Goal: Information Seeking & Learning: Learn about a topic

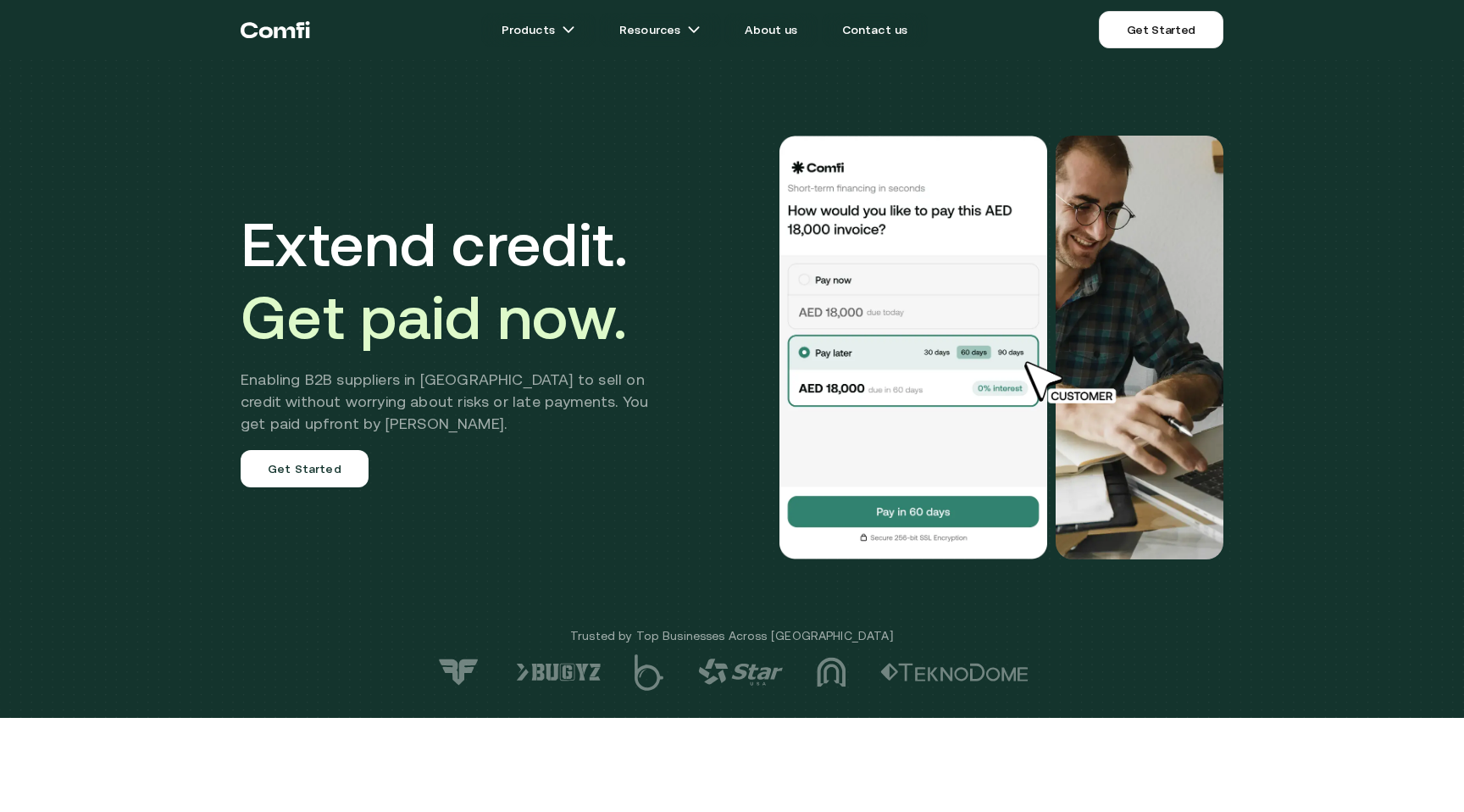
click at [720, 493] on div at bounding box center [959, 347] width 529 height 424
click at [732, 468] on div at bounding box center [959, 347] width 529 height 424
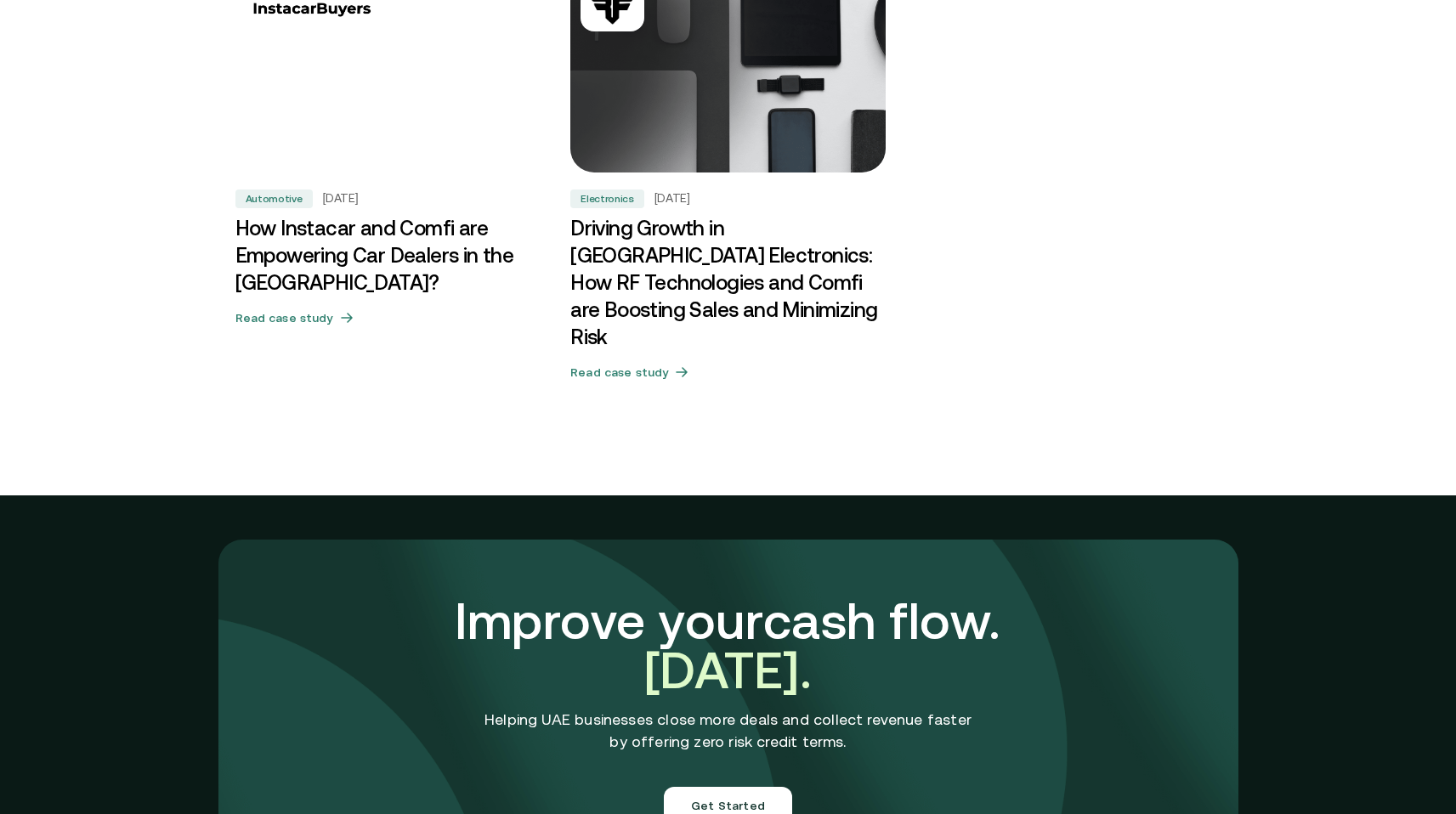
scroll to position [5287, 0]
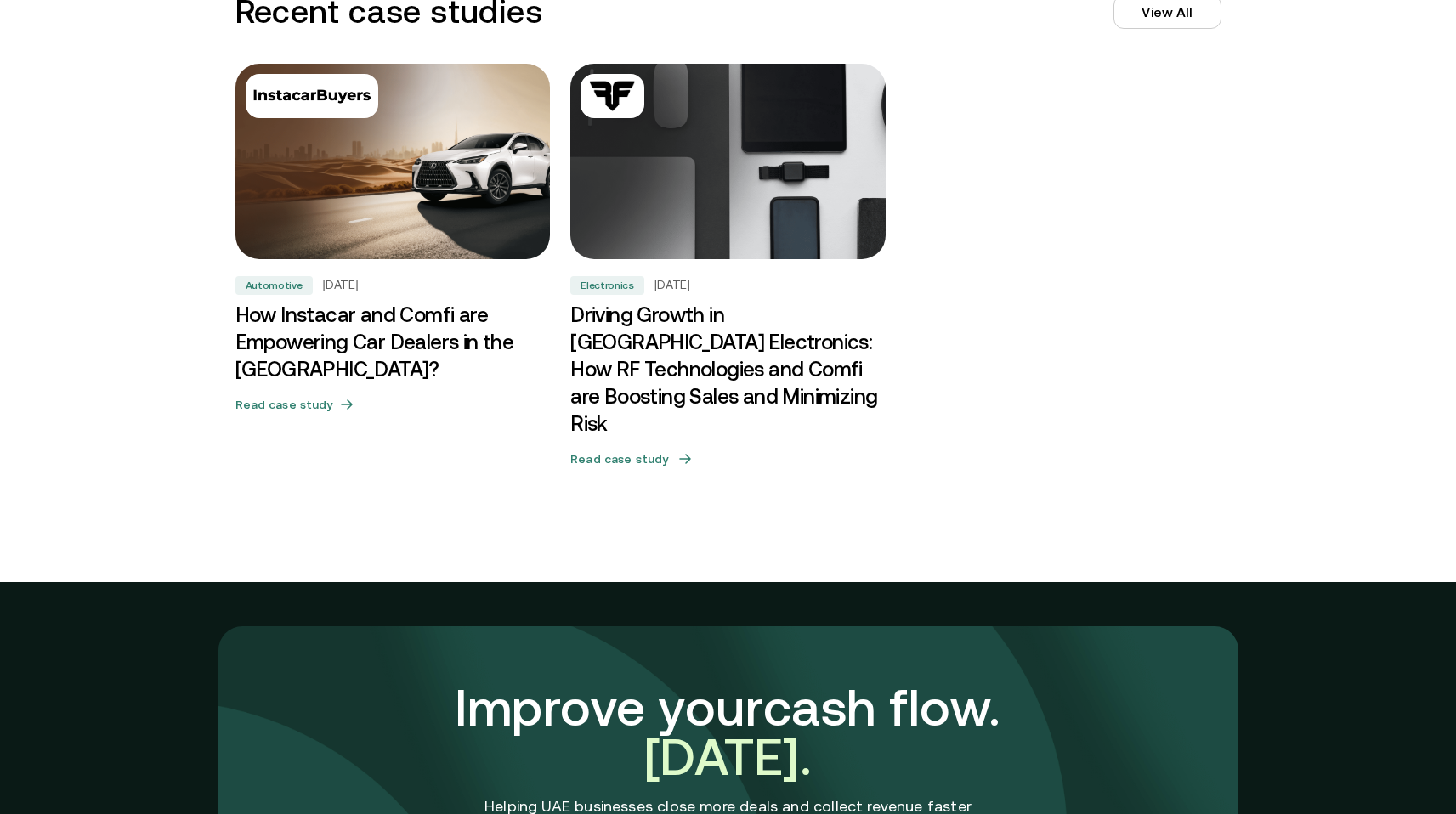
click at [774, 268] on div "Electronics Oct 16, 2024 Driving Growth in UAE Electronics: How RF Technologies…" at bounding box center [727, 272] width 315 height 416
click at [748, 310] on h3 "Driving Growth in UAE Electronics: How RF Technologies and Comfi are Boosting S…" at bounding box center [727, 369] width 315 height 136
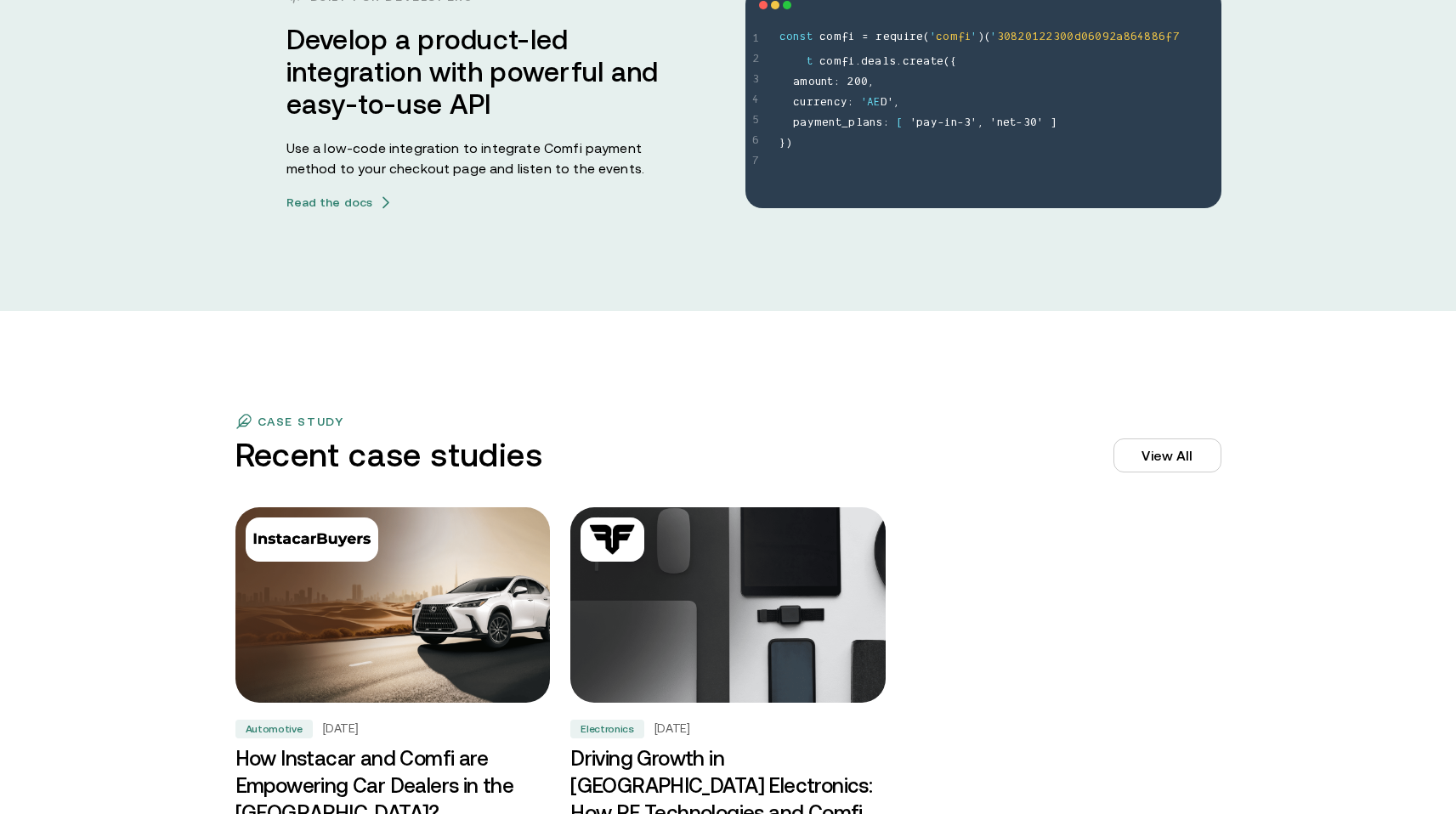
scroll to position [5020, 0]
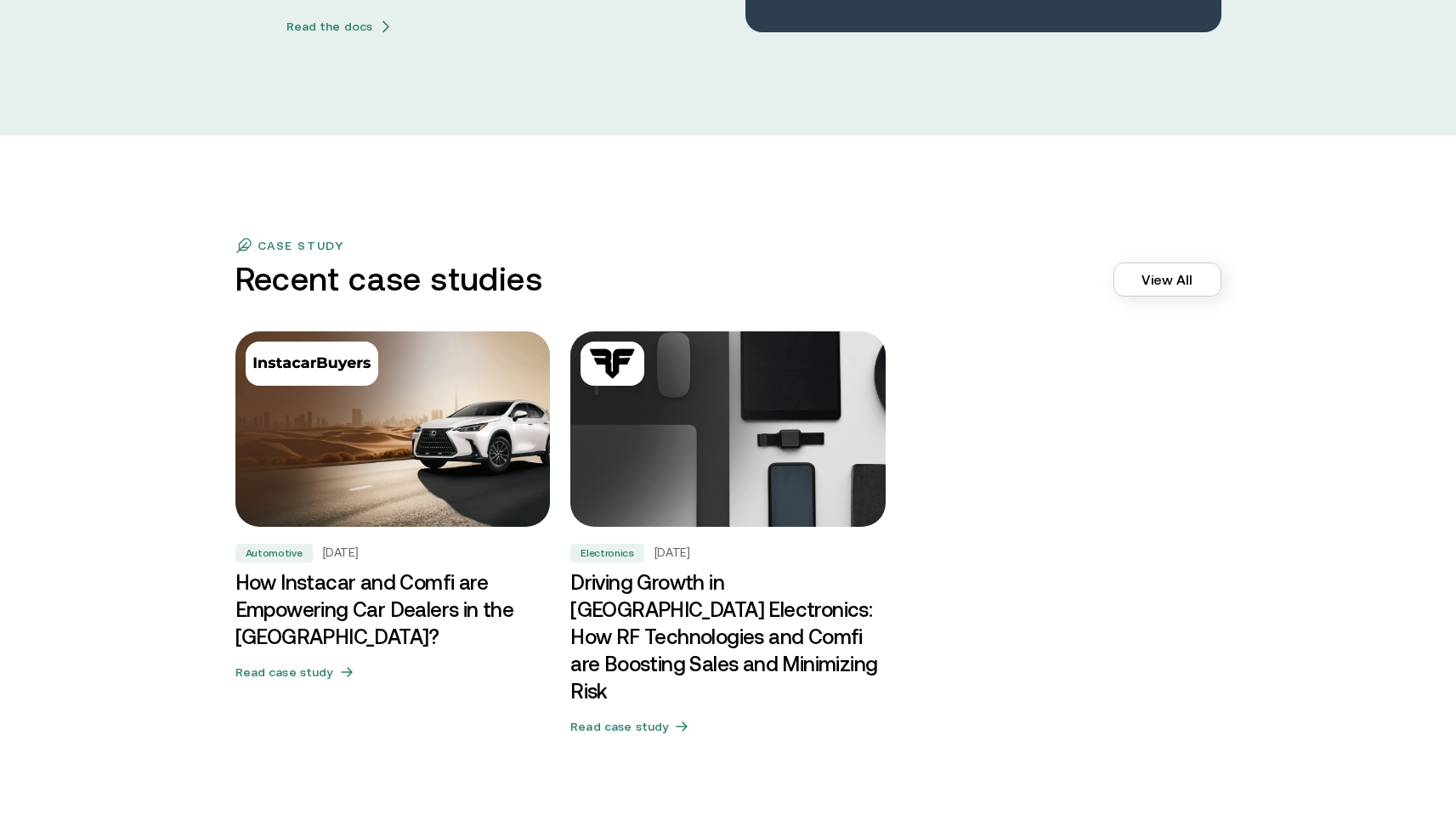
click at [1176, 283] on link "View All" at bounding box center [1166, 279] width 107 height 34
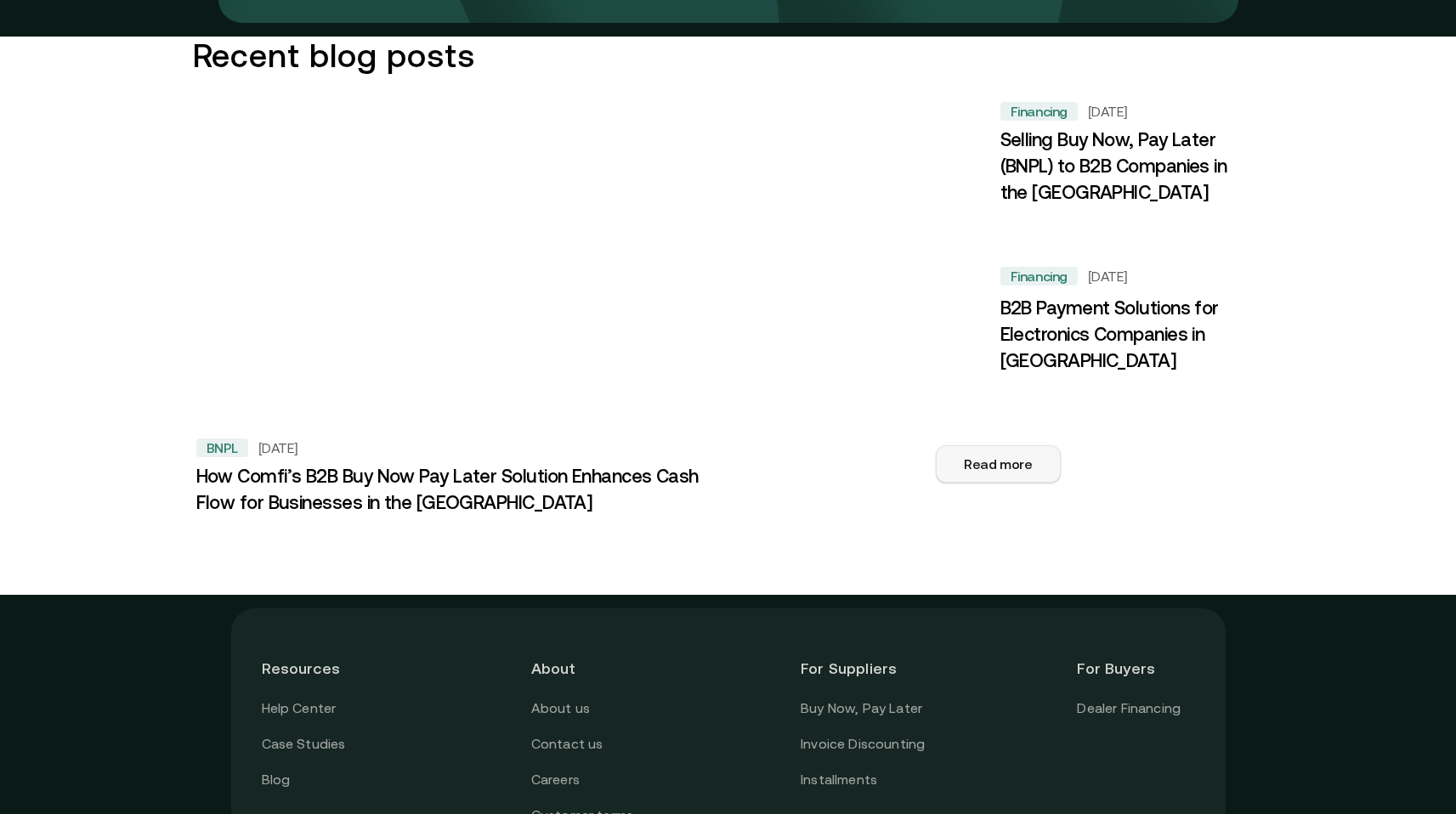
scroll to position [2044, 0]
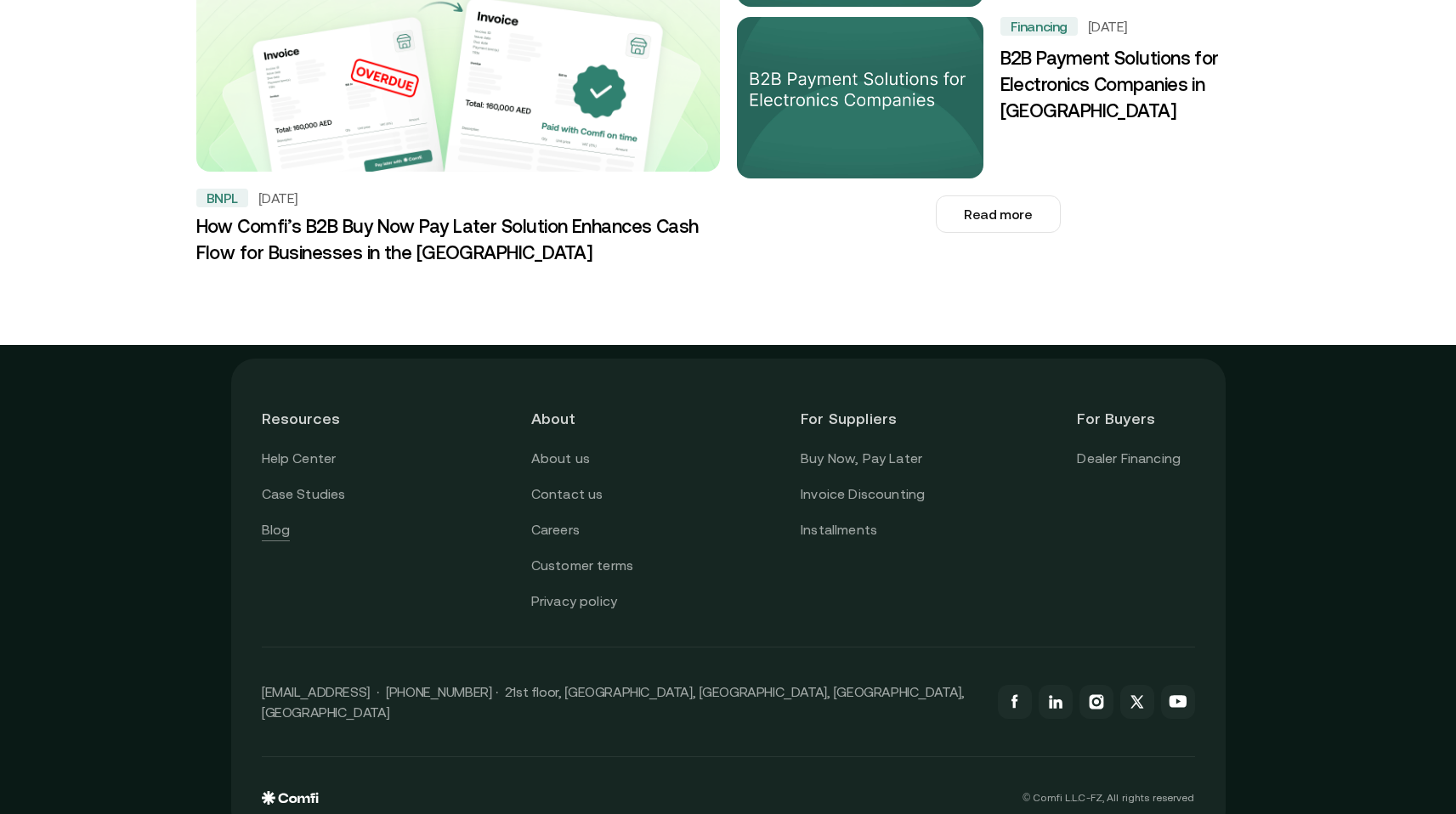
click at [291, 519] on link "Blog" at bounding box center [276, 530] width 29 height 22
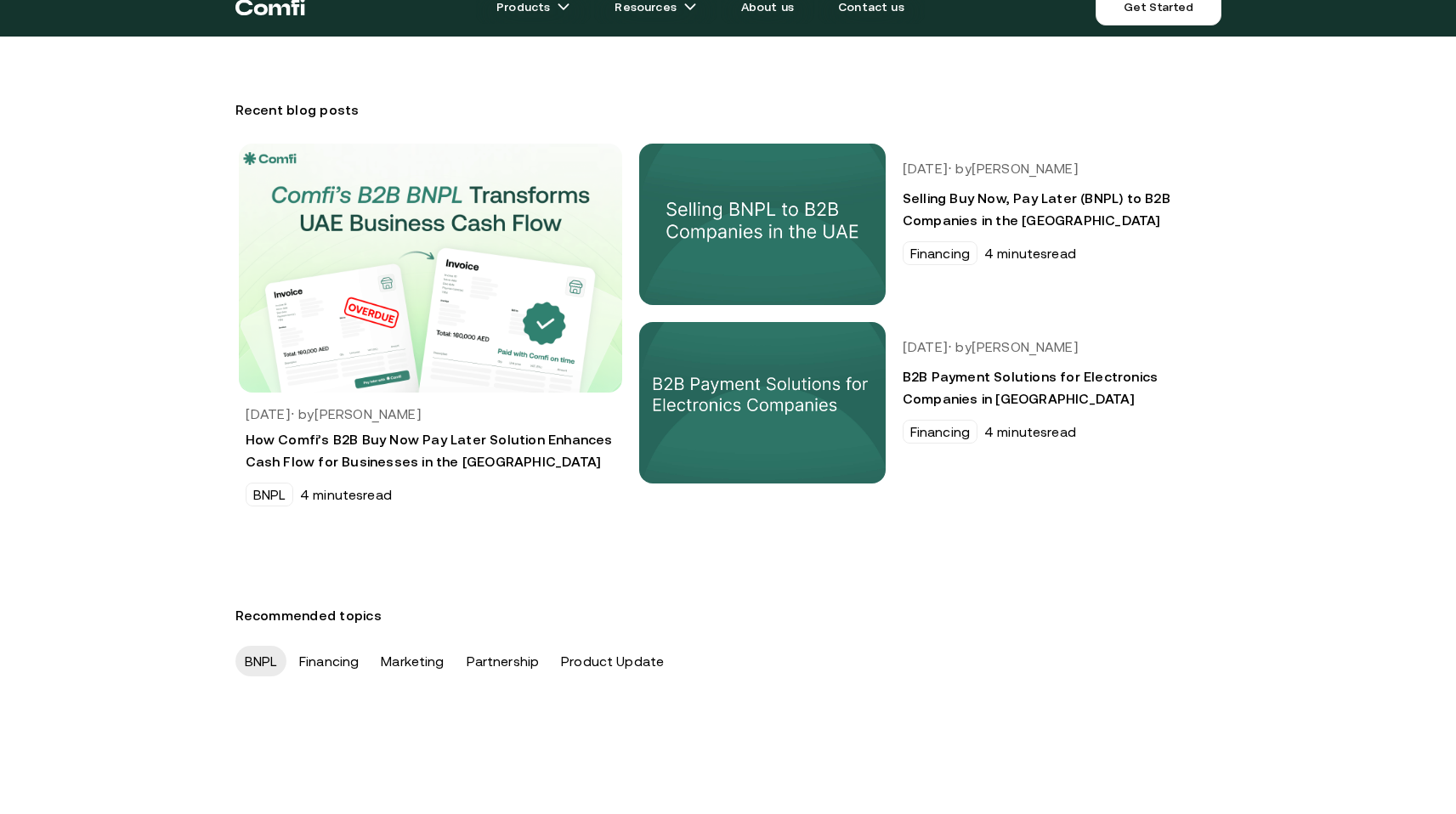
scroll to position [18, 0]
